Goal: Complete application form

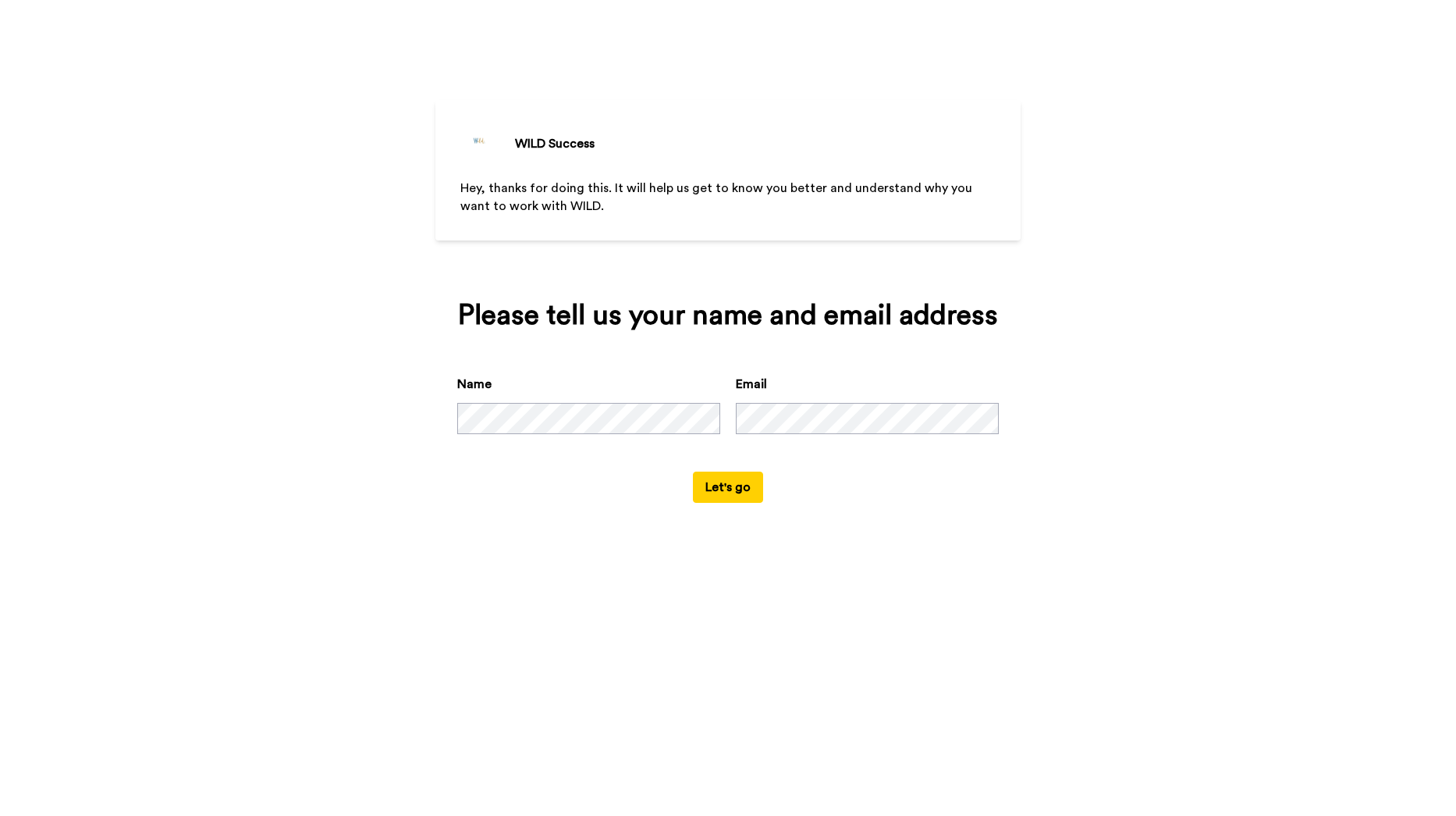
click at [732, 483] on button "Let's go" at bounding box center [728, 486] width 70 height 31
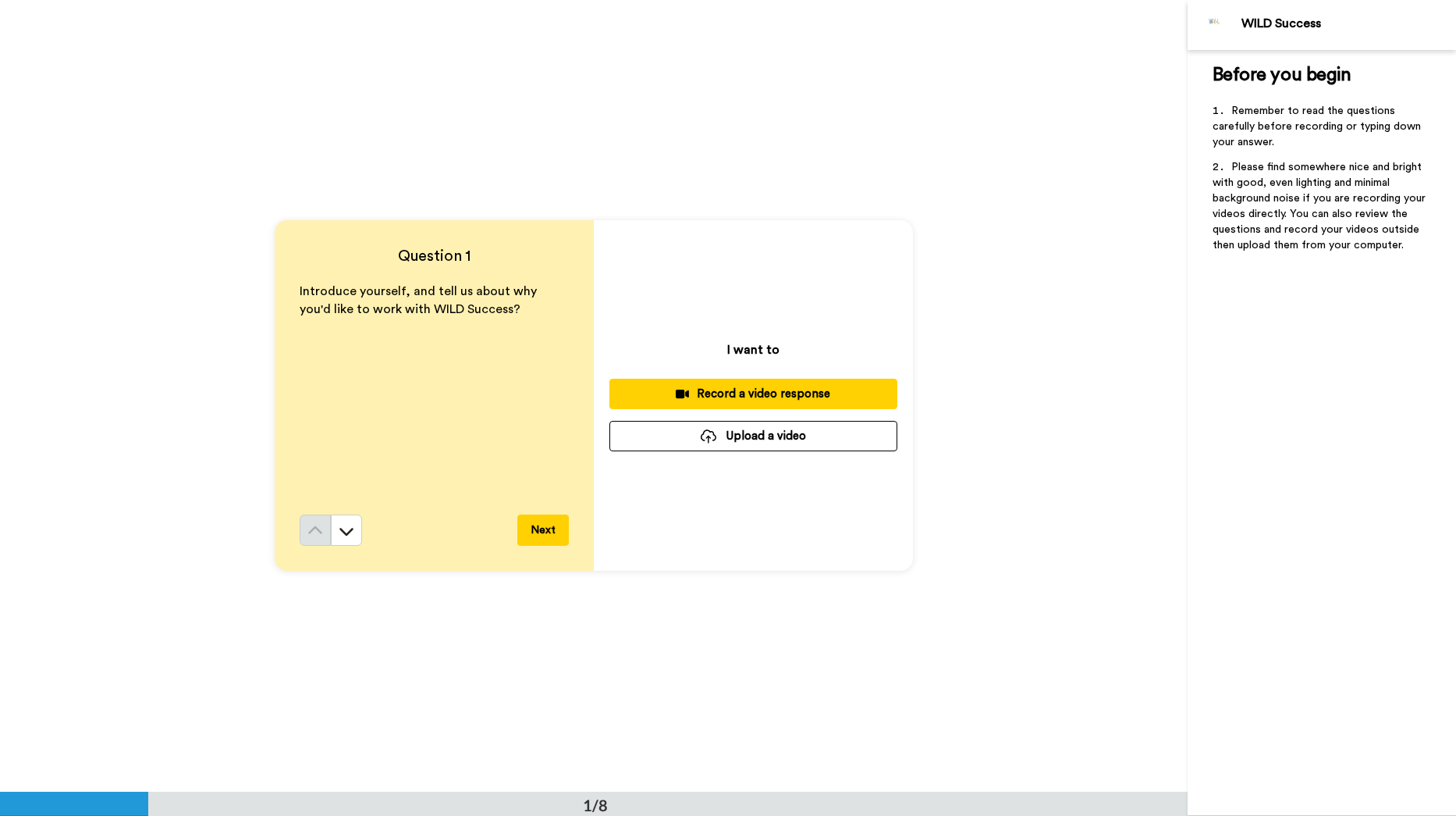
click at [541, 532] on button "Next" at bounding box center [543, 529] width 51 height 31
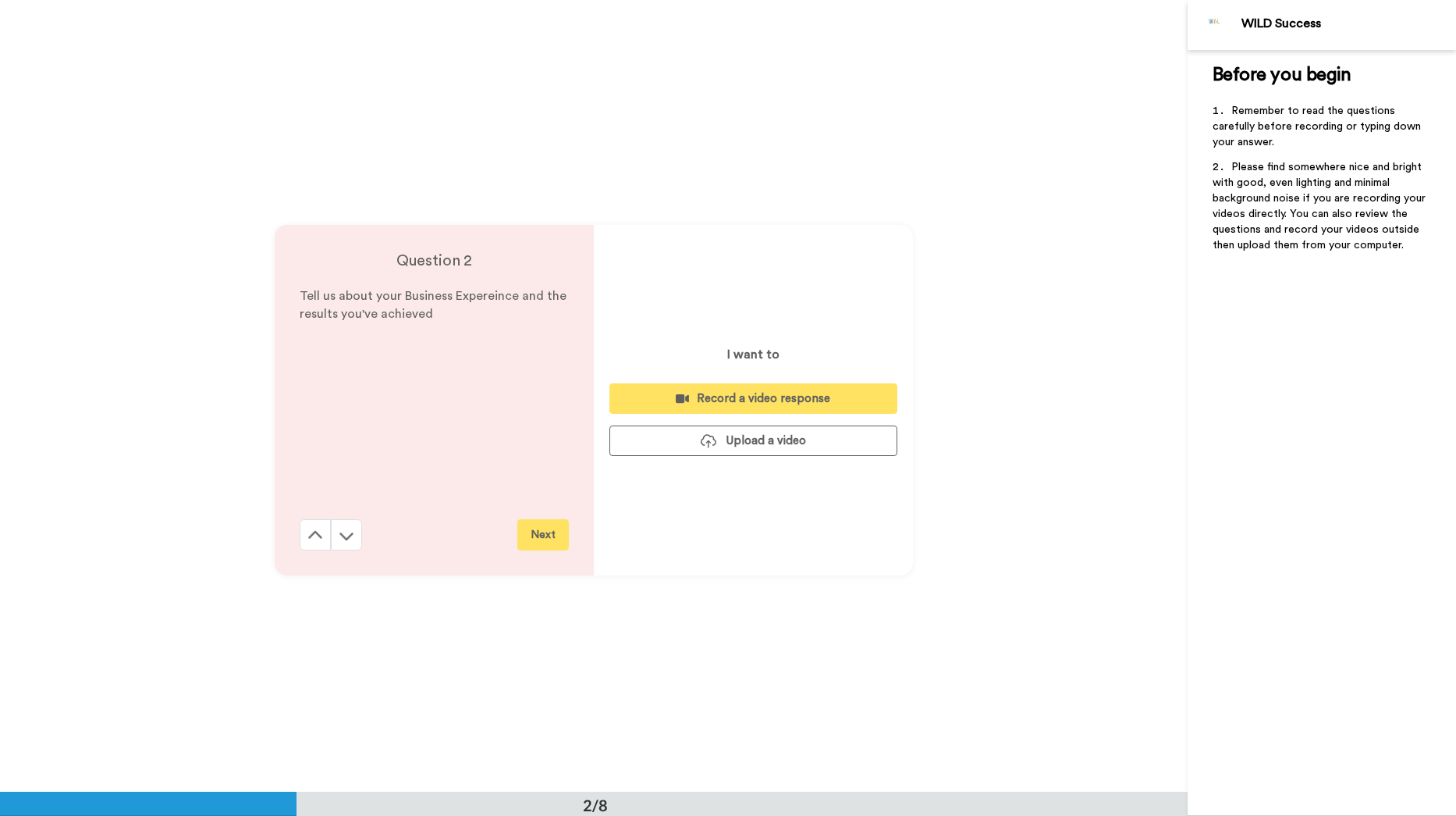
scroll to position [792, 0]
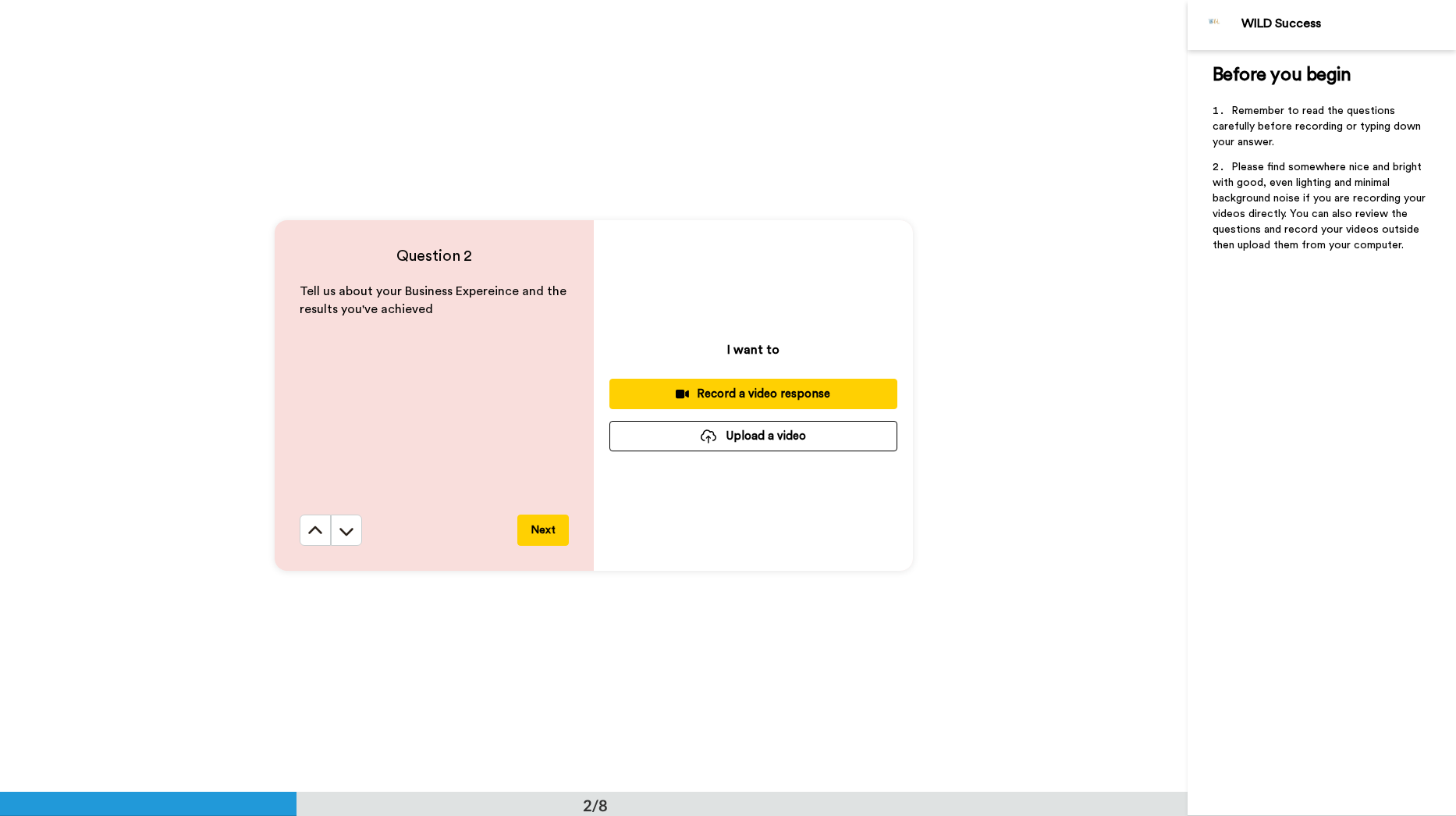
click at [543, 527] on button "Next" at bounding box center [543, 529] width 51 height 31
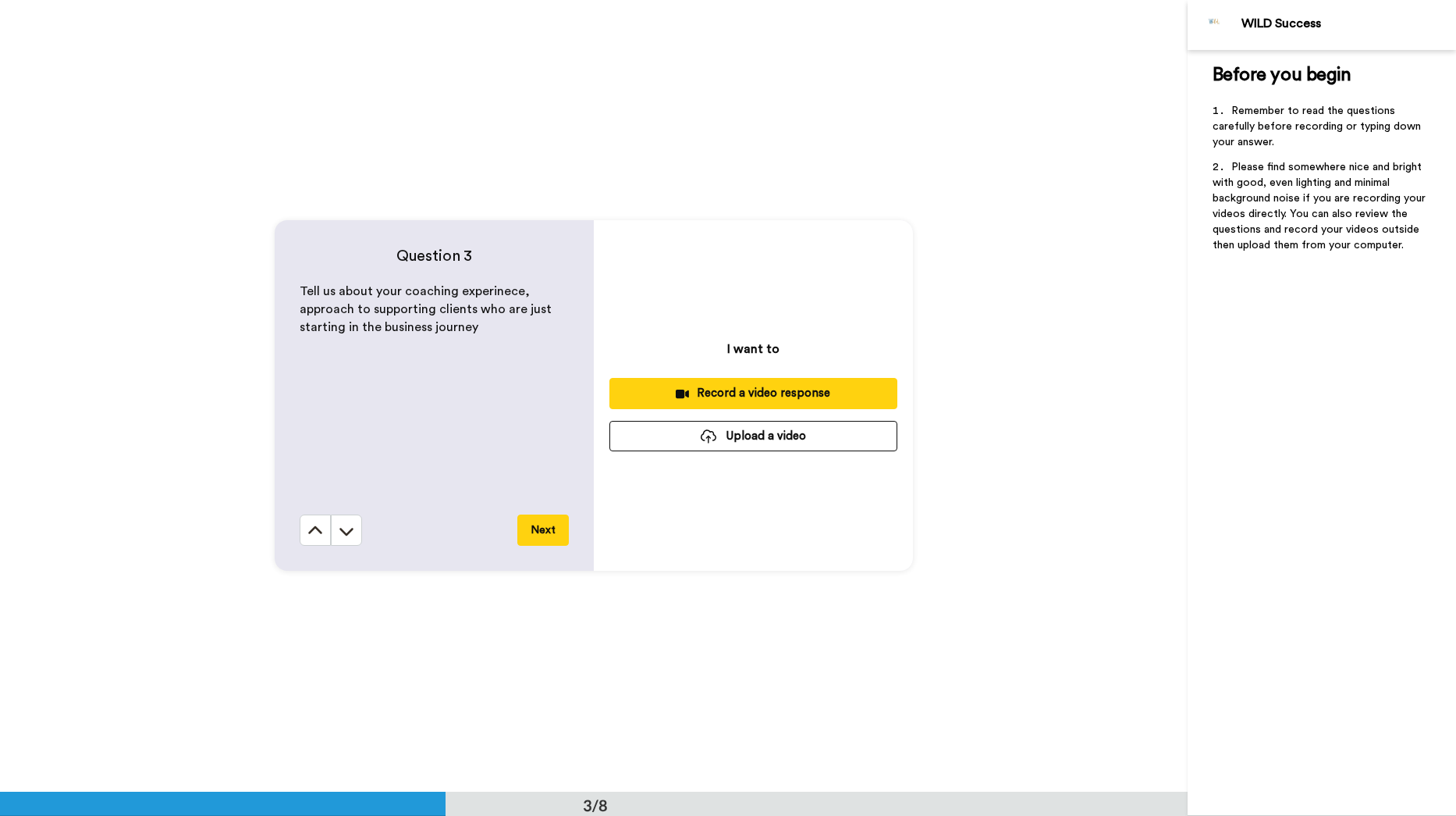
scroll to position [1583, 0]
click at [549, 527] on button "Next" at bounding box center [543, 529] width 51 height 31
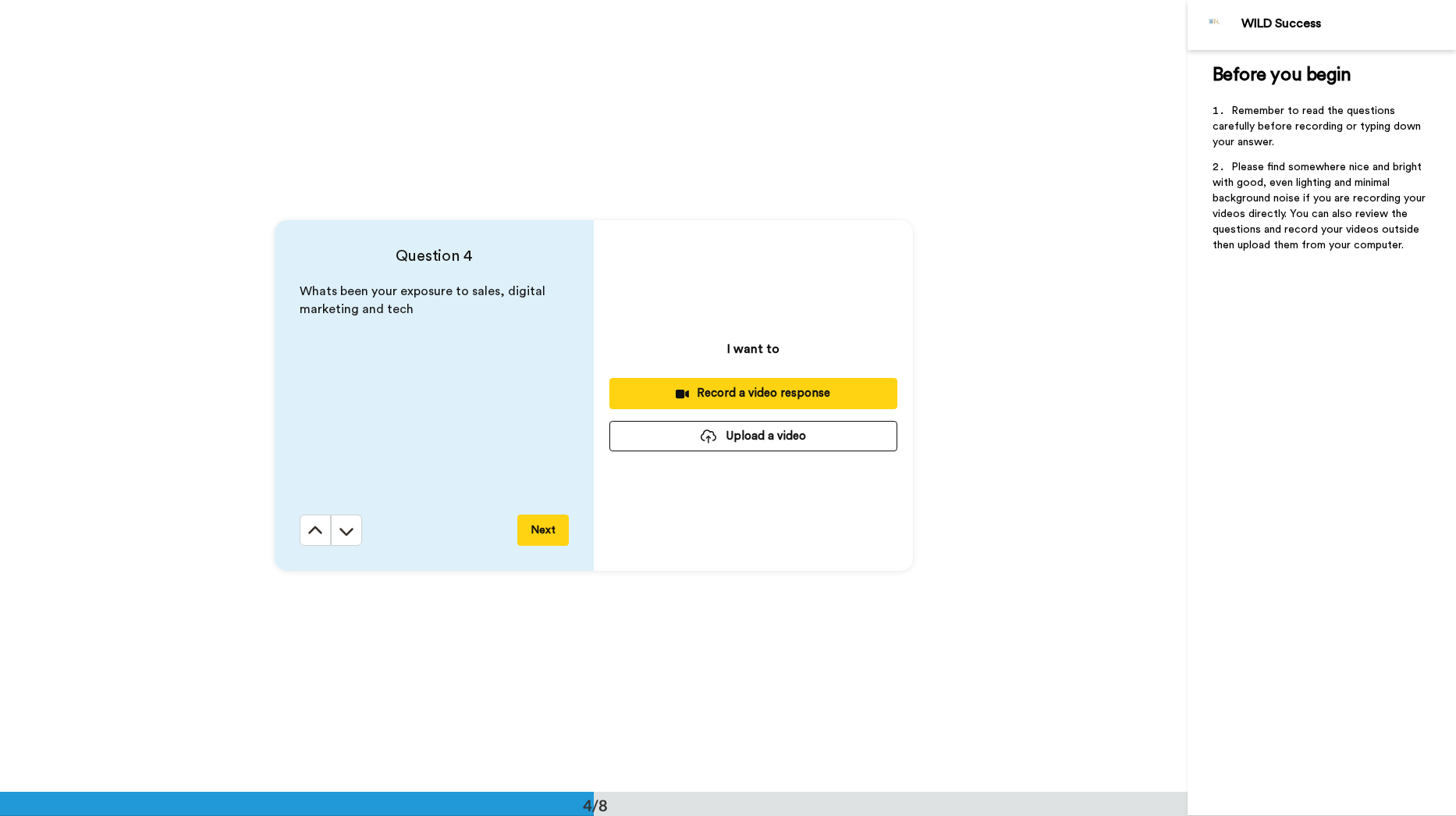
scroll to position [2376, 0]
click at [541, 538] on button "Next" at bounding box center [543, 529] width 51 height 31
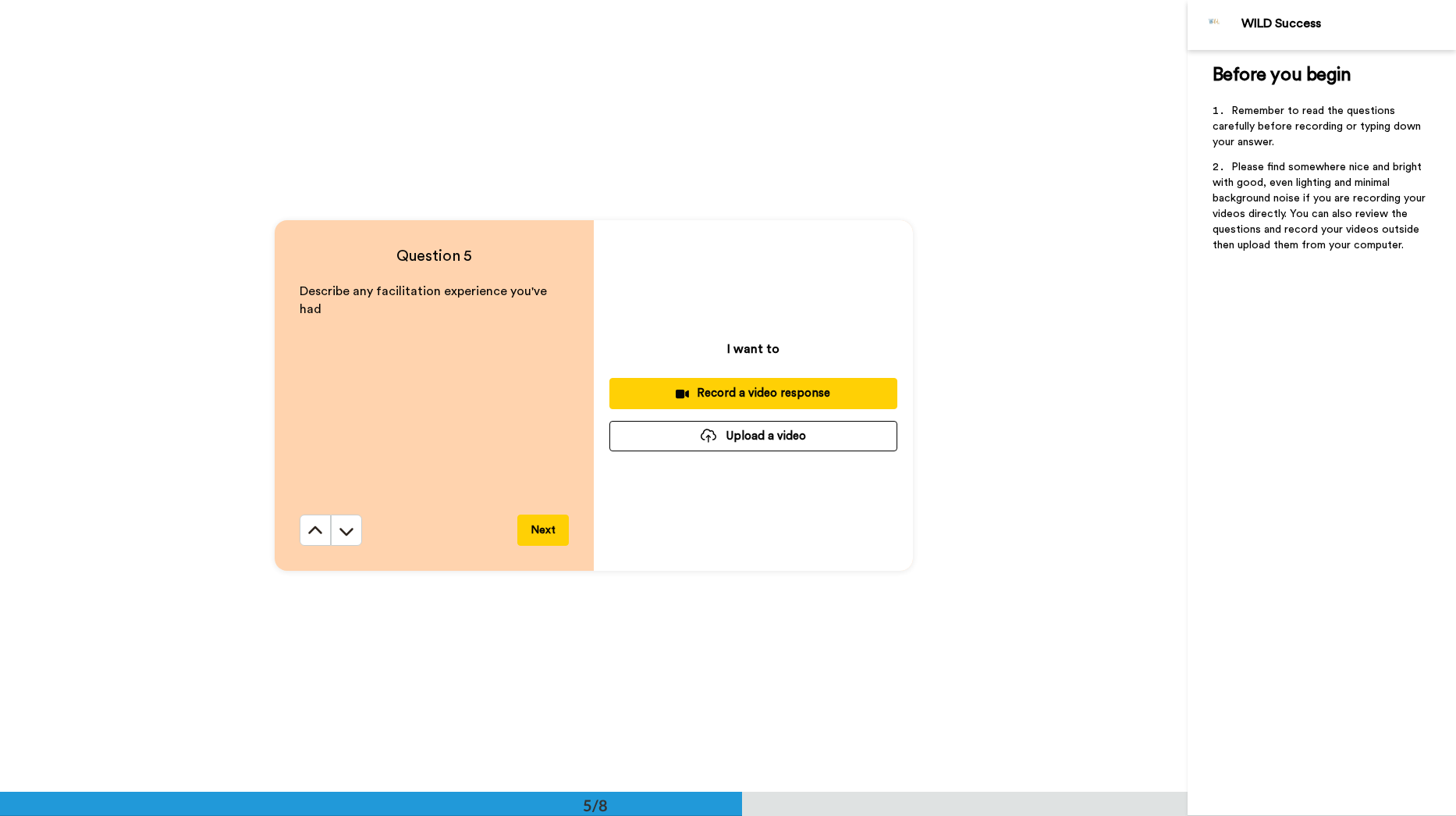
scroll to position [3168, 0]
click at [537, 527] on button "Next" at bounding box center [543, 529] width 51 height 31
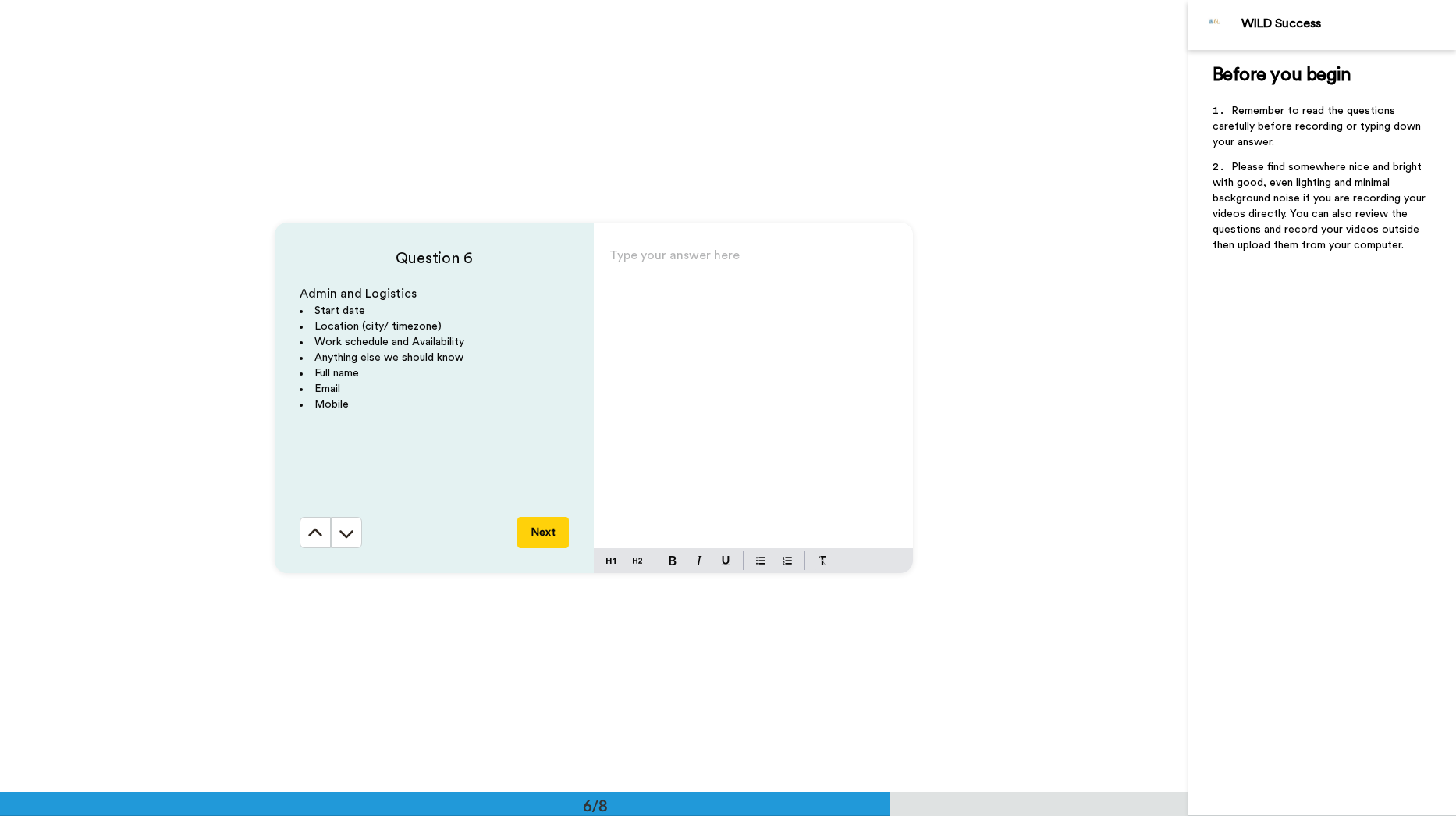
scroll to position [3959, 0]
click at [537, 526] on button "Next" at bounding box center [543, 529] width 51 height 31
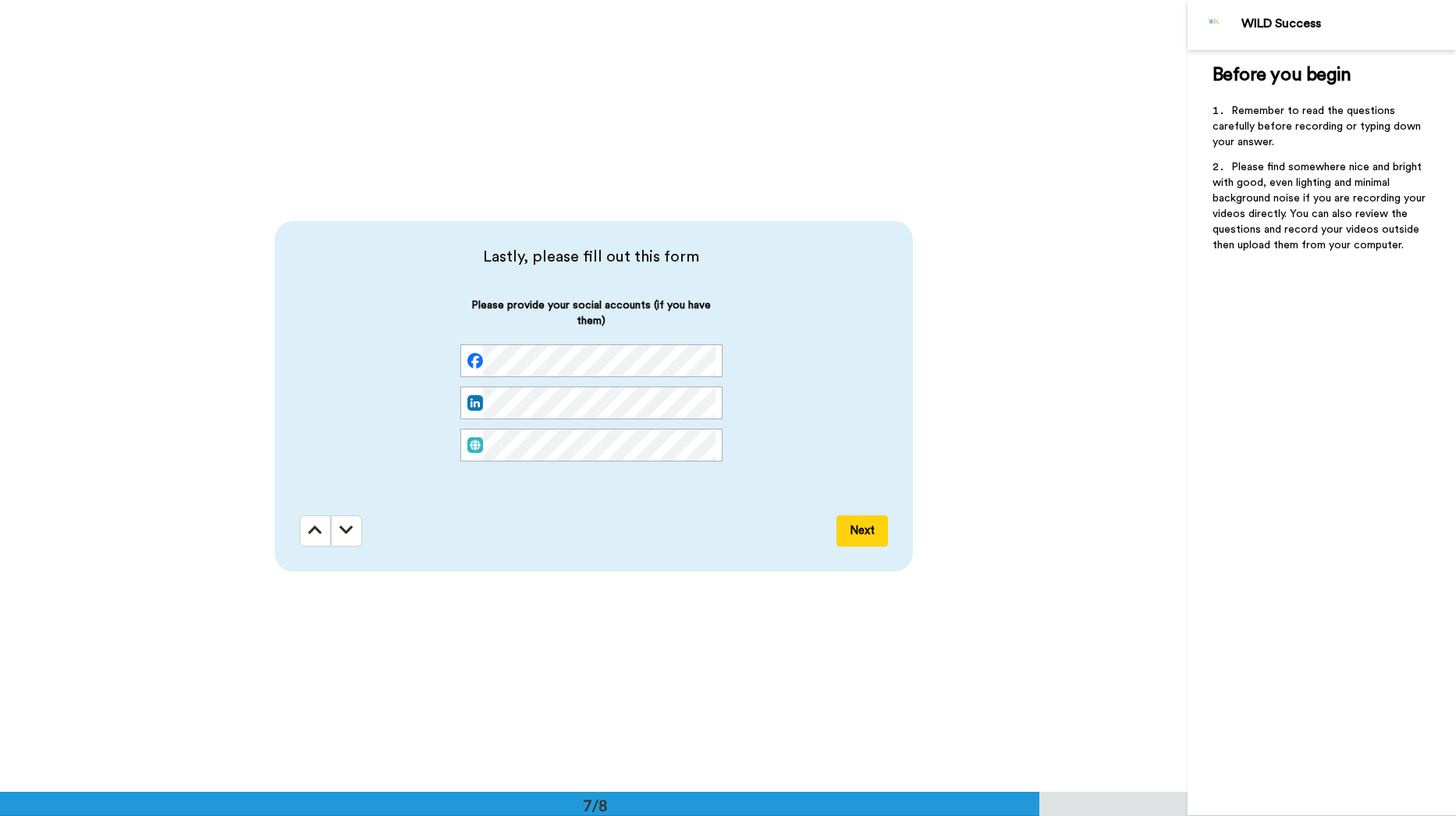
scroll to position [4751, 0]
click at [859, 532] on button "Next" at bounding box center [862, 529] width 51 height 31
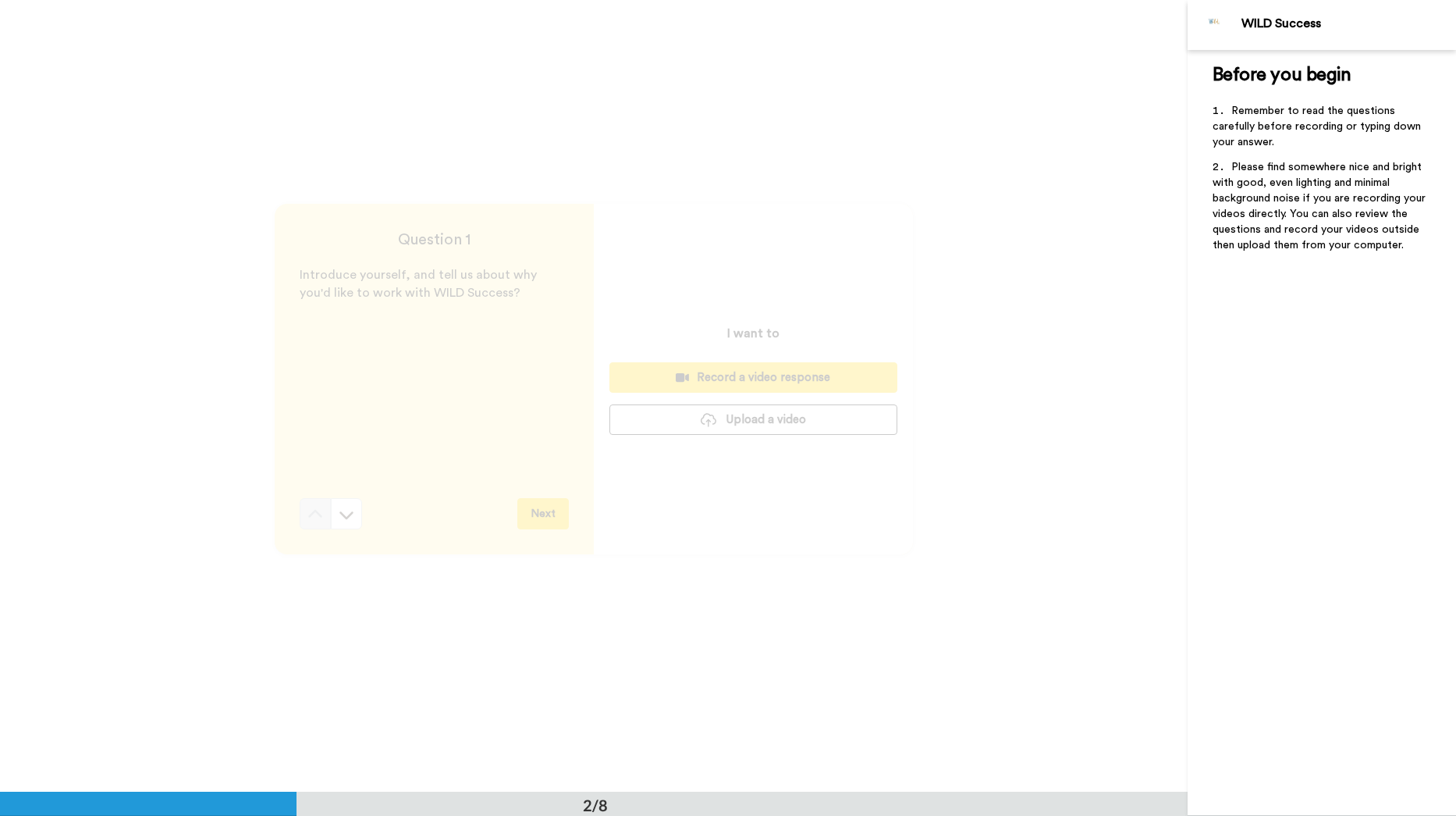
scroll to position [0, 0]
